Goal: Information Seeking & Learning: Learn about a topic

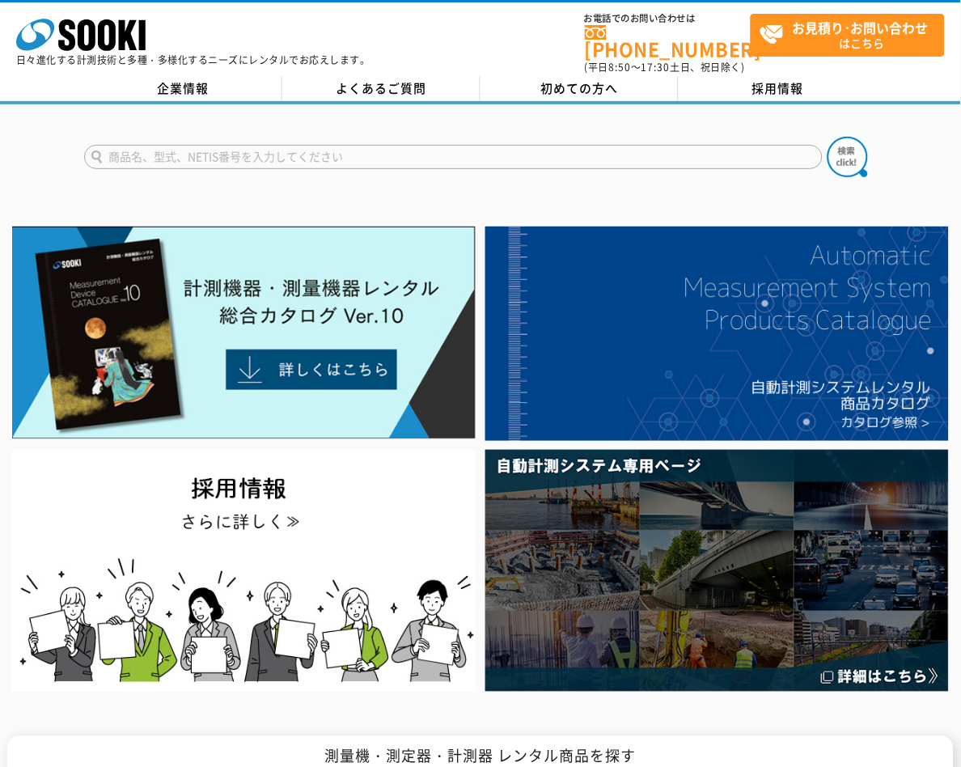
click at [252, 150] on input "text" at bounding box center [453, 157] width 738 height 24
paste input "XP-3340Ⅱ"
type input "XP-3340Ⅱ"
click at [854, 144] on img at bounding box center [847, 157] width 40 height 40
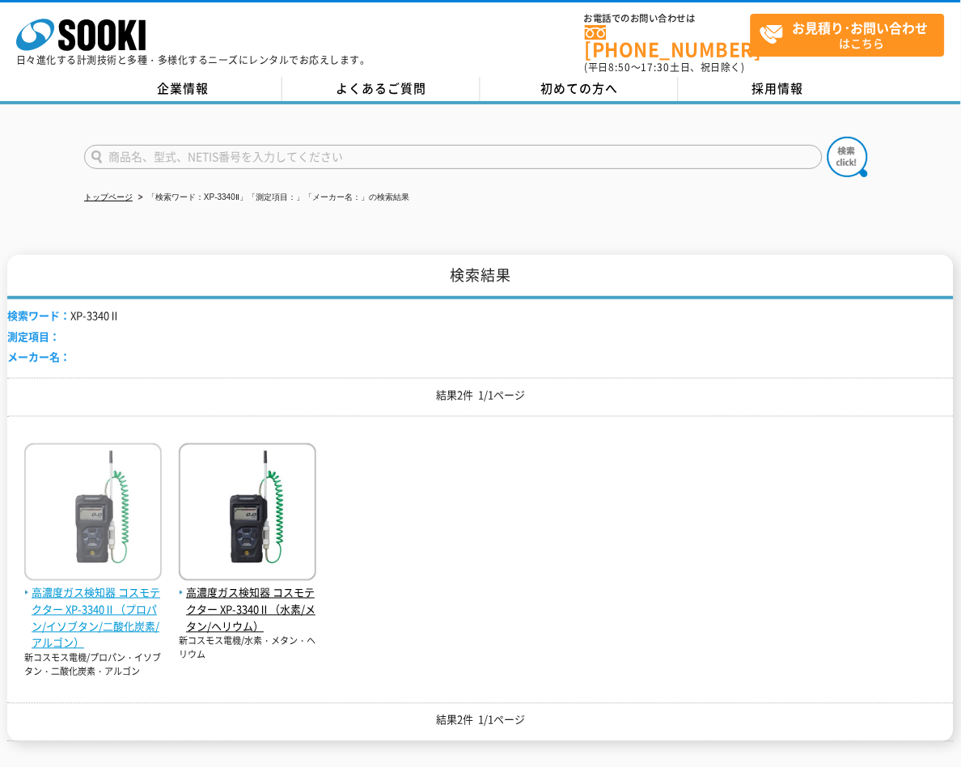
click at [111, 615] on span "高濃度ガス検知器 コスモテクター XP-3340Ⅱ（プロパン/イソブタン/二酸化炭素/アルゴン）" at bounding box center [92, 618] width 137 height 67
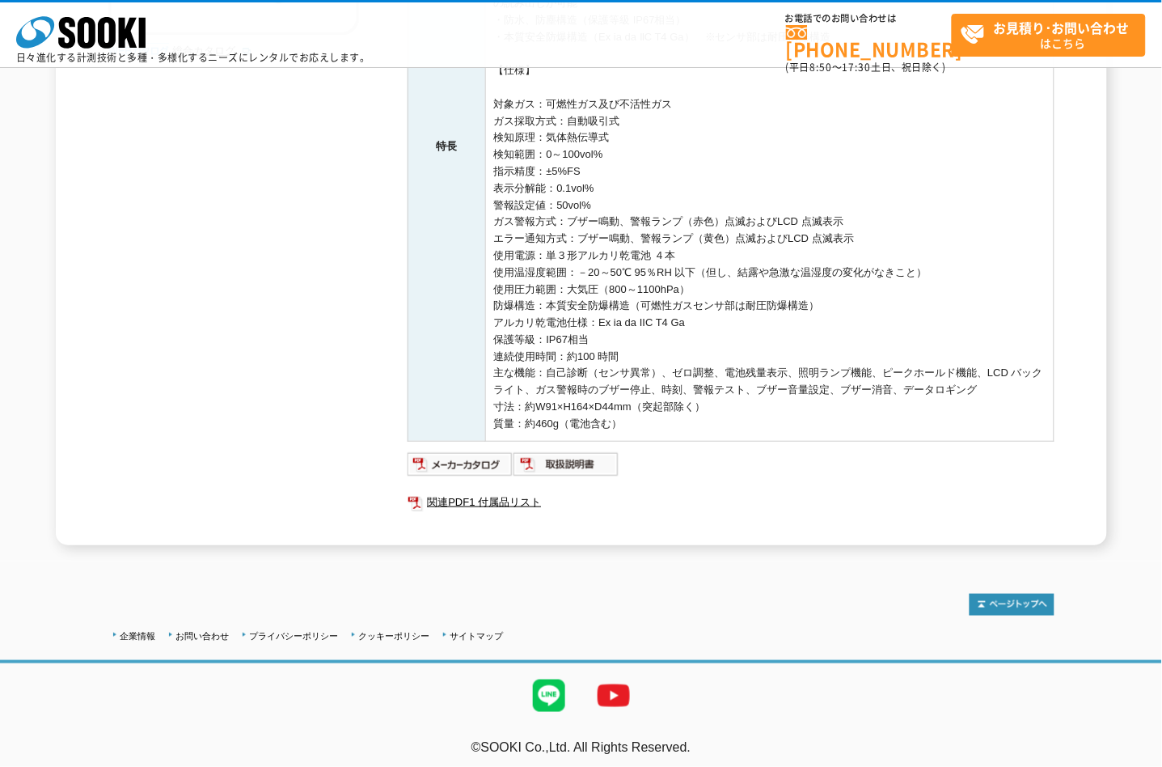
scroll to position [463, 0]
